Goal: Task Accomplishment & Management: Manage account settings

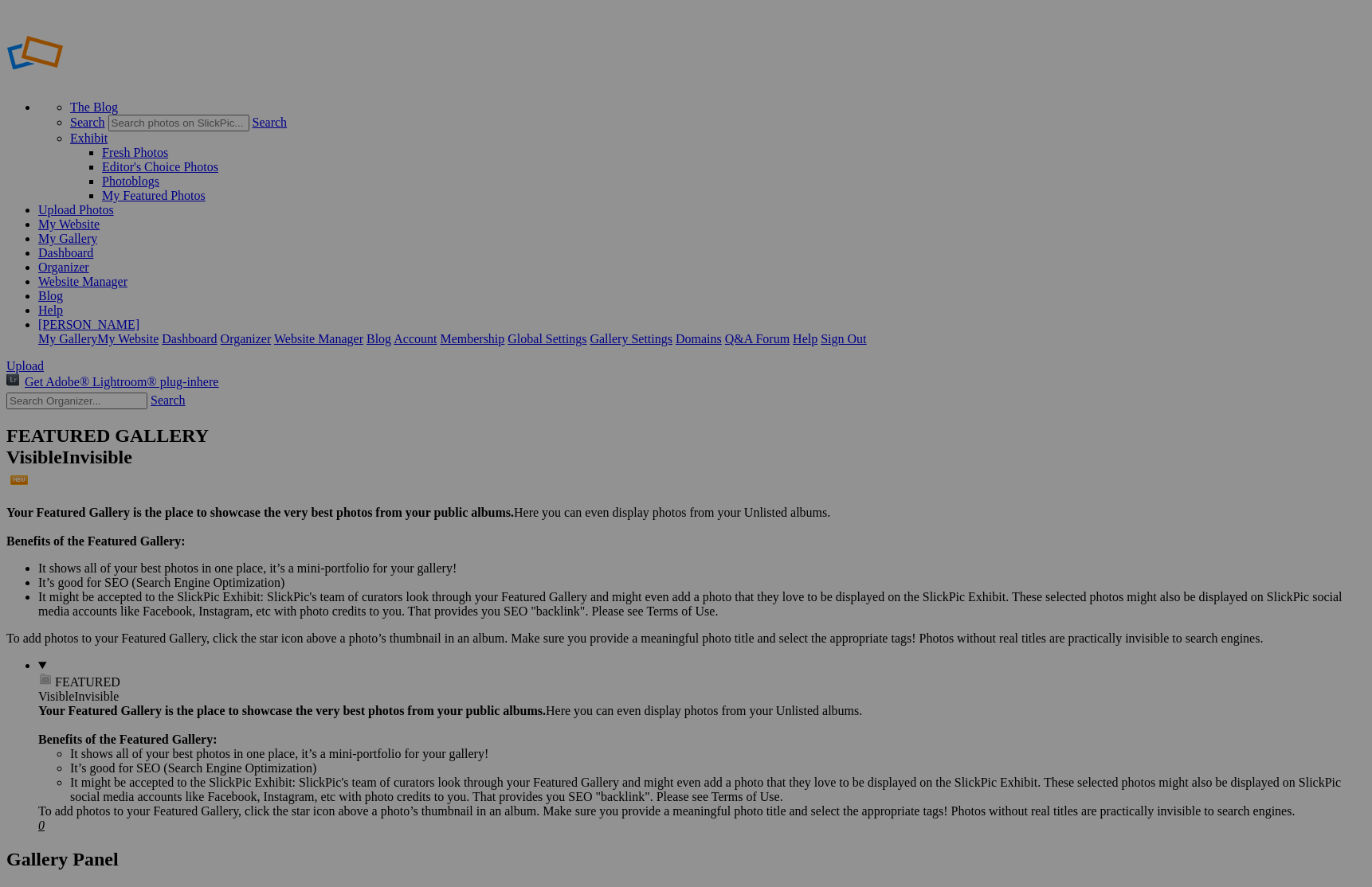
type input "P"
type input "Portfolio"
click at [543, 523] on span "Create" at bounding box center [527, 530] width 34 height 14
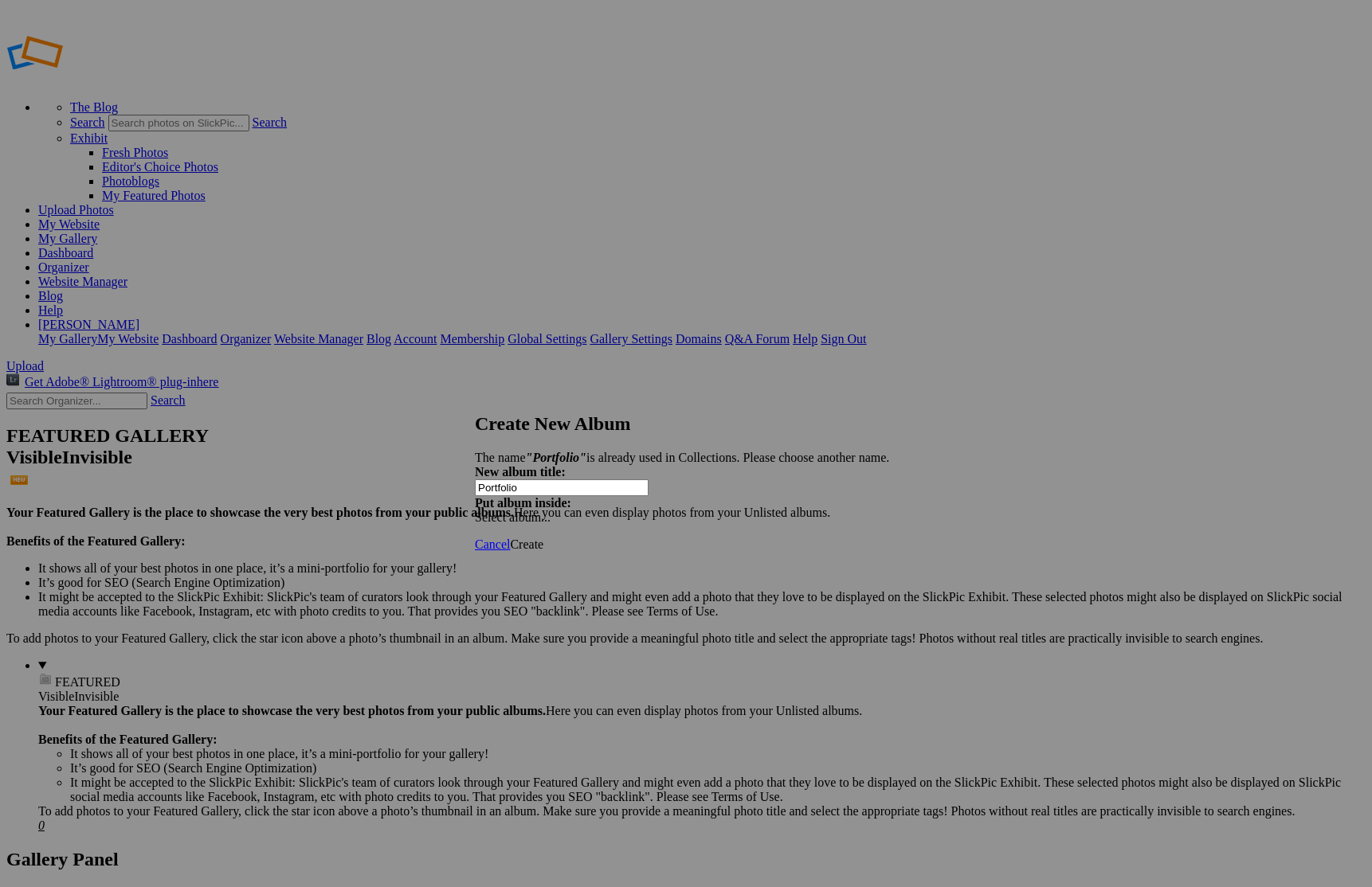
click at [510, 539] on span "Cancel" at bounding box center [492, 544] width 35 height 14
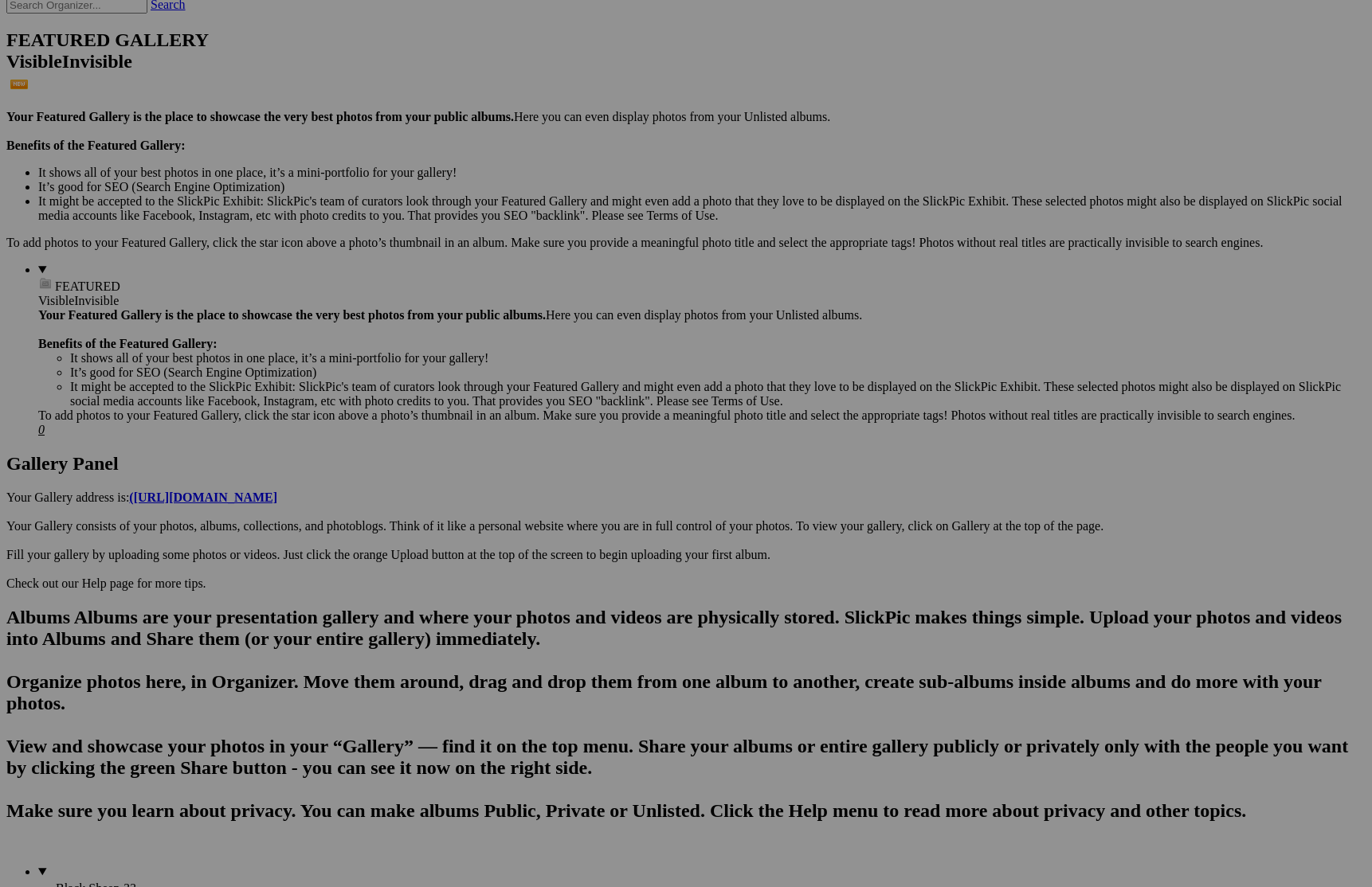
scroll to position [407, 0]
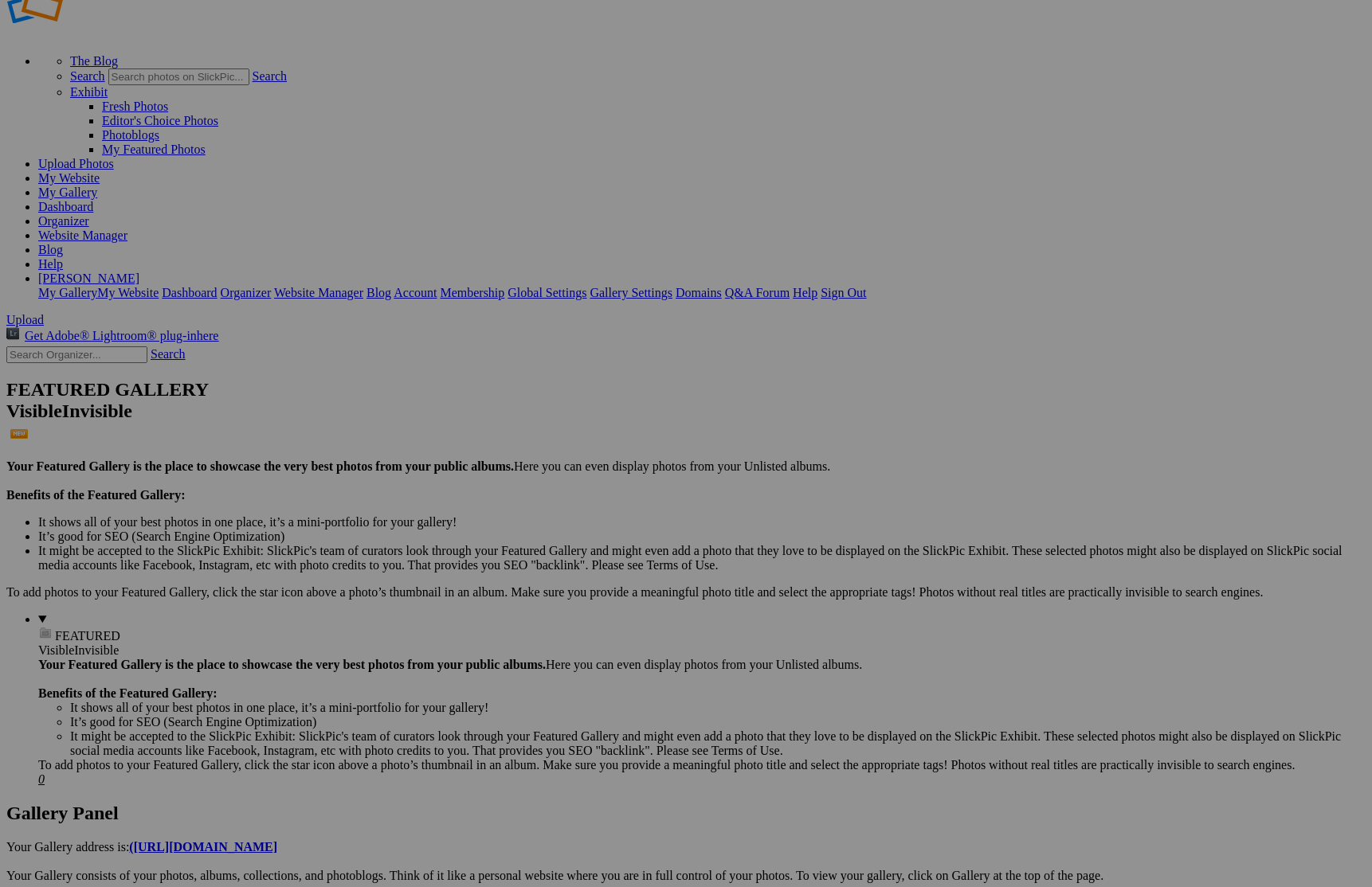
scroll to position [0, 0]
